Goal: Transaction & Acquisition: Purchase product/service

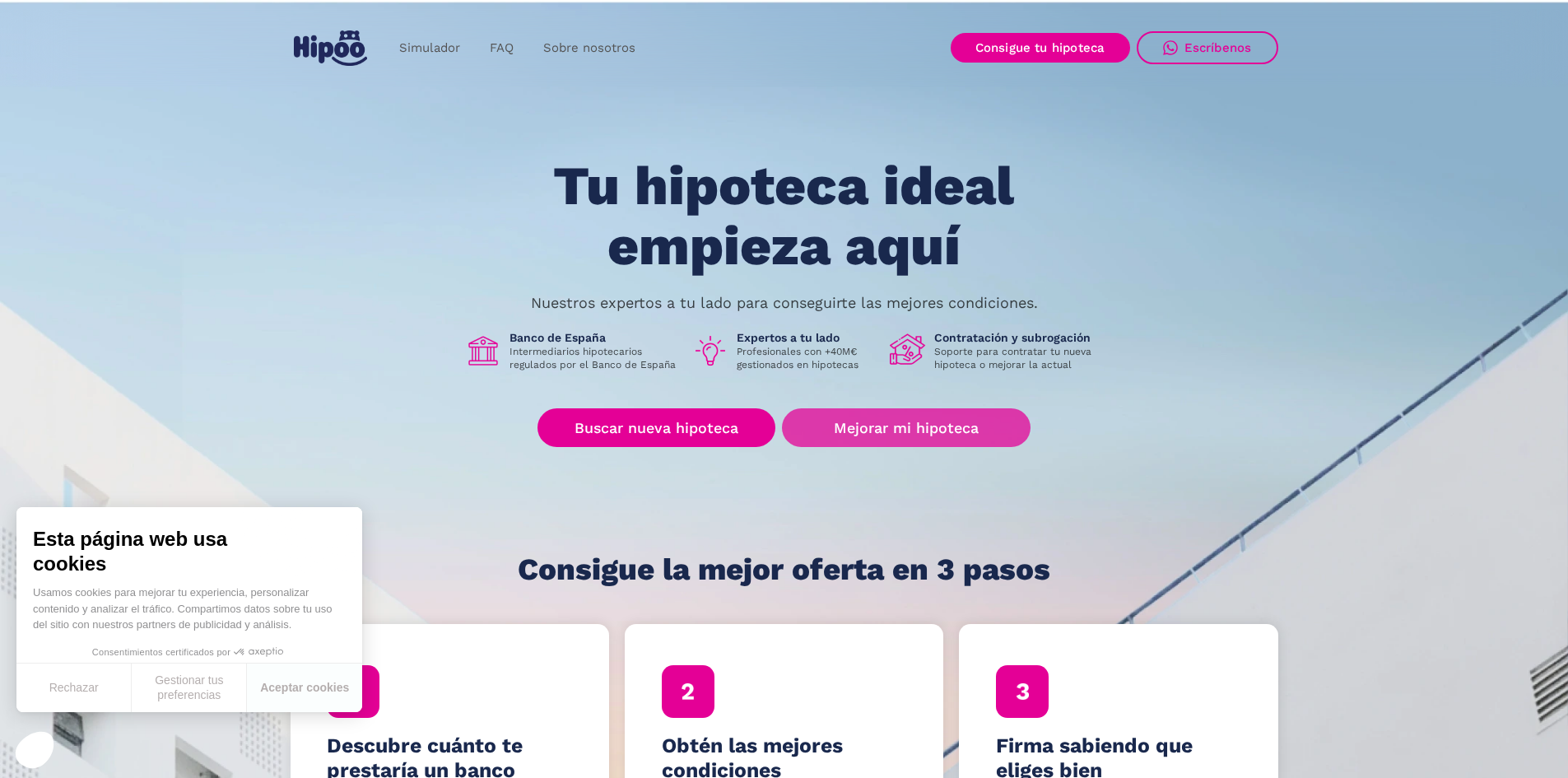
click at [871, 429] on link "Mejorar mi hipoteca" at bounding box center [905, 428] width 248 height 39
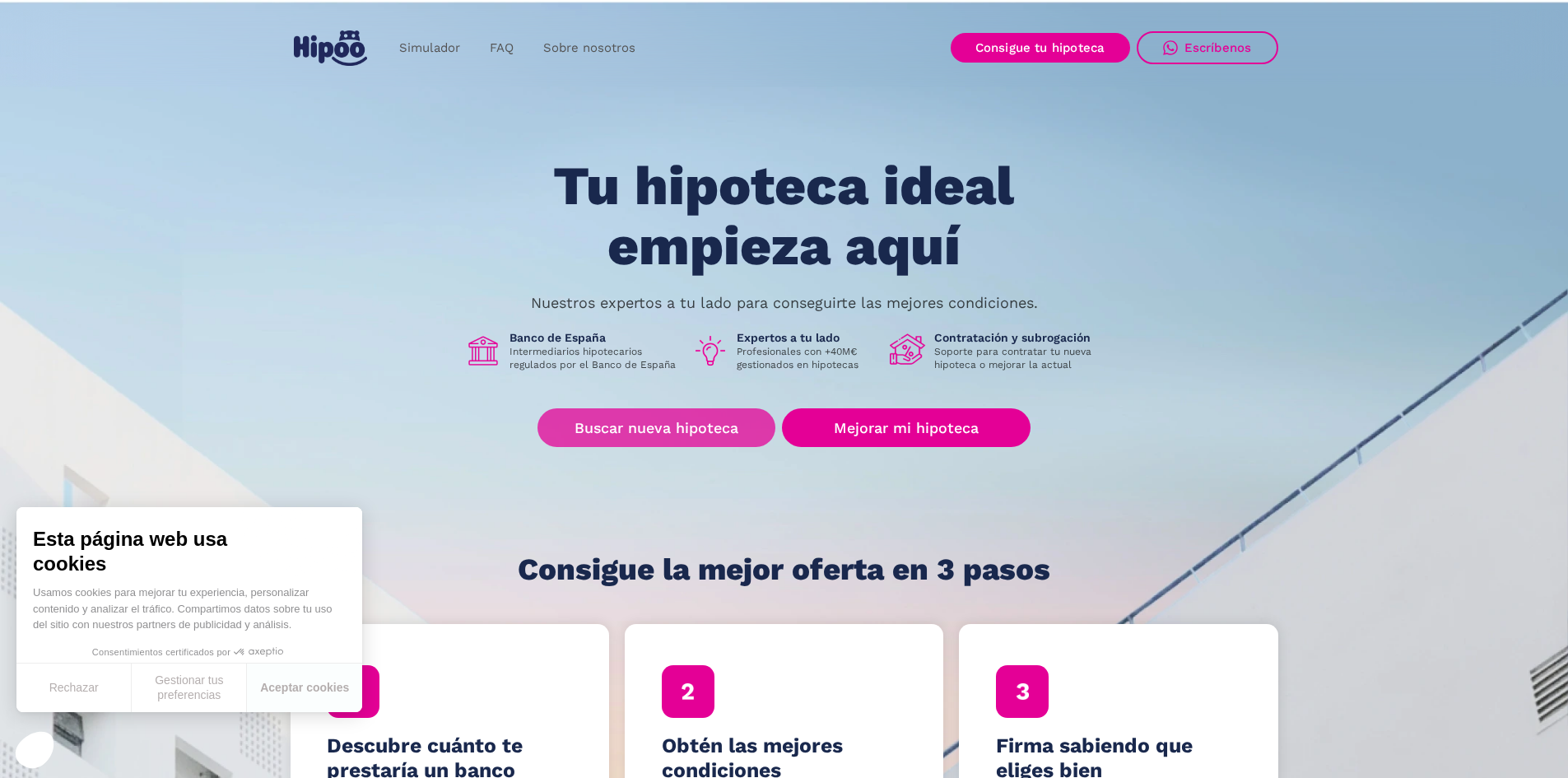
click at [654, 418] on link "Buscar nueva hipoteca" at bounding box center [657, 428] width 238 height 39
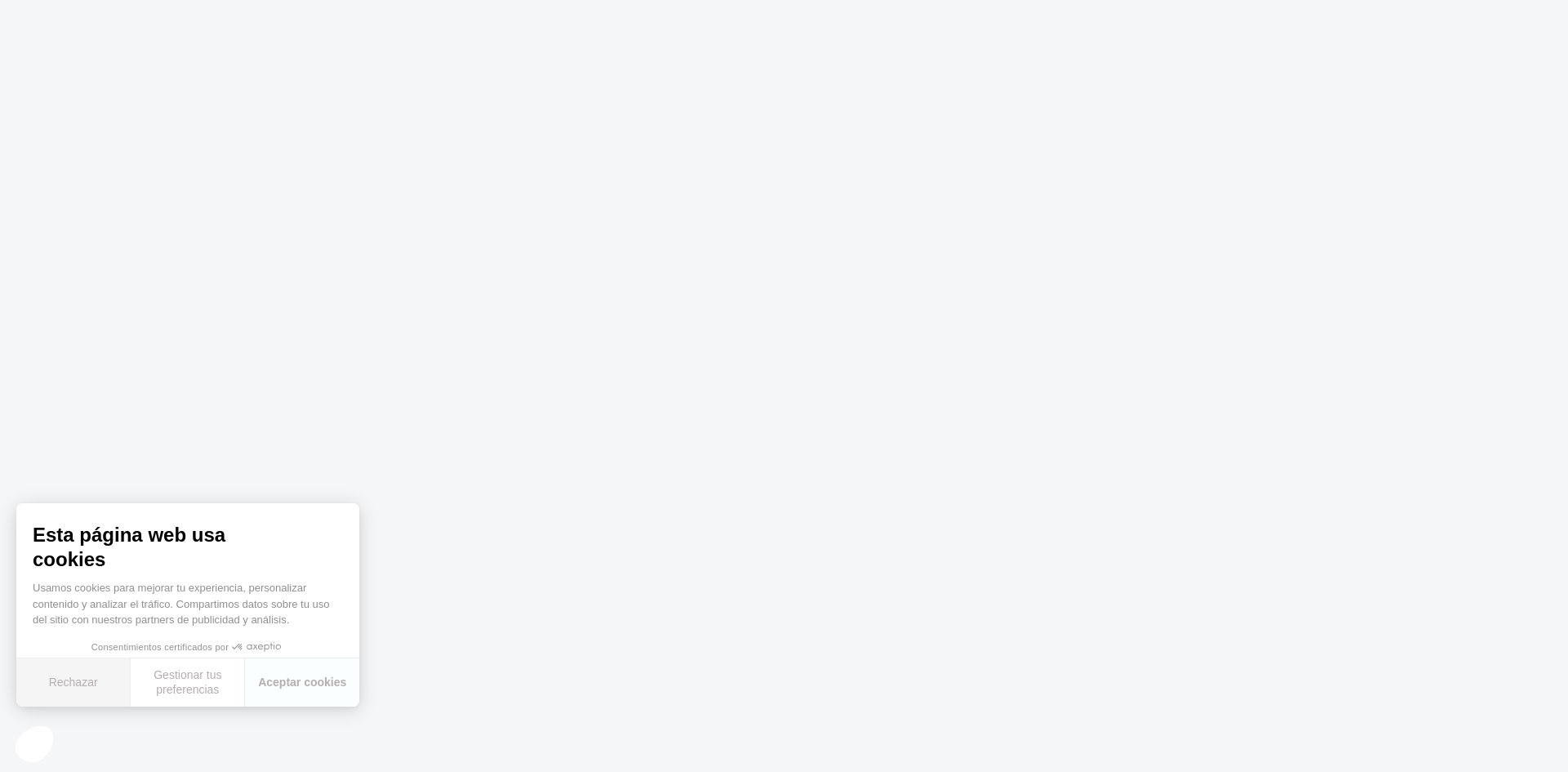
click at [96, 683] on button "Rechazar" at bounding box center [73, 682] width 115 height 48
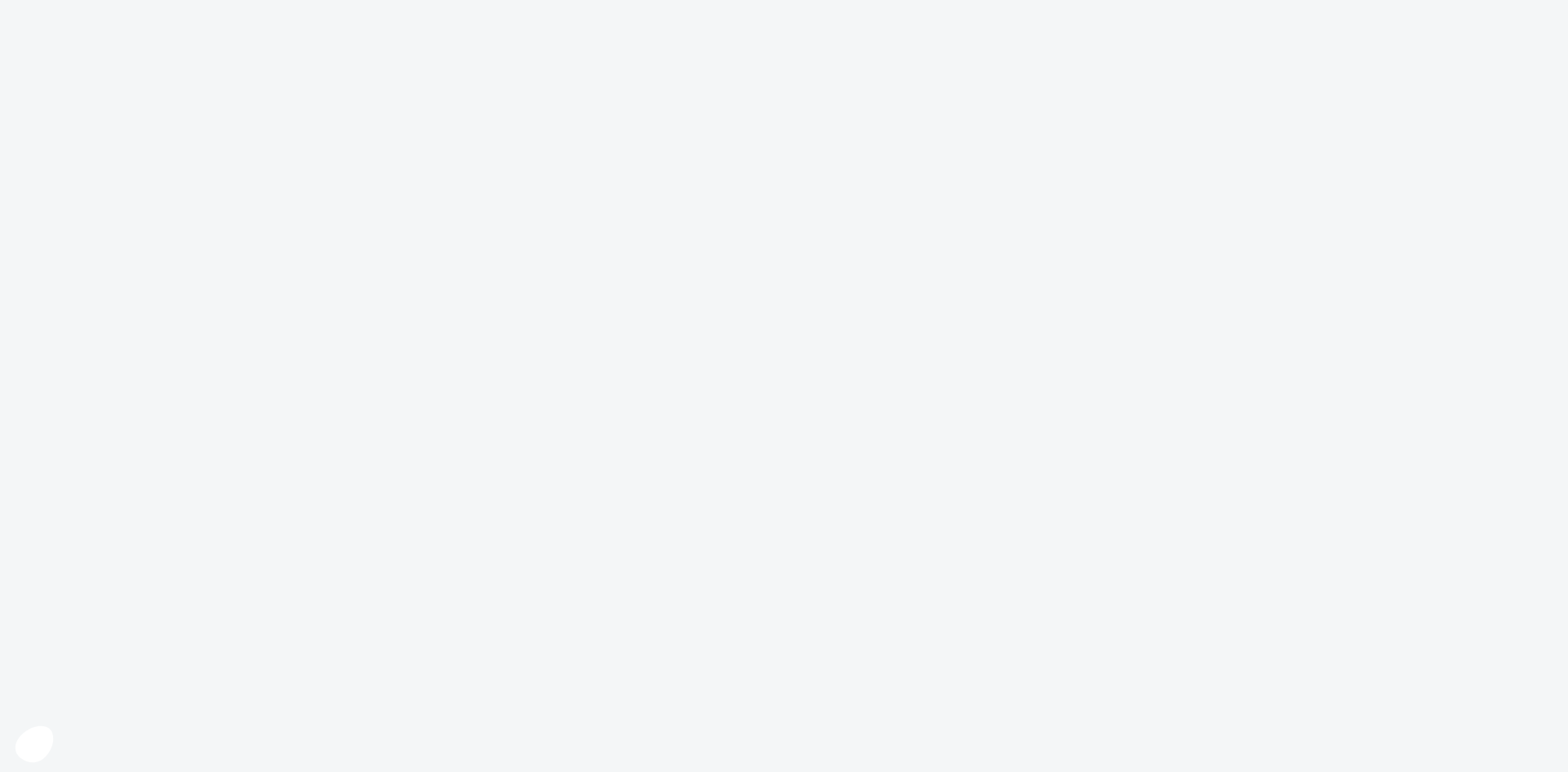
drag, startPoint x: 783, startPoint y: 726, endPoint x: 796, endPoint y: 738, distance: 17.7
click at [786, 723] on body at bounding box center [784, 386] width 1568 height 772
